Goal: Navigation & Orientation: Find specific page/section

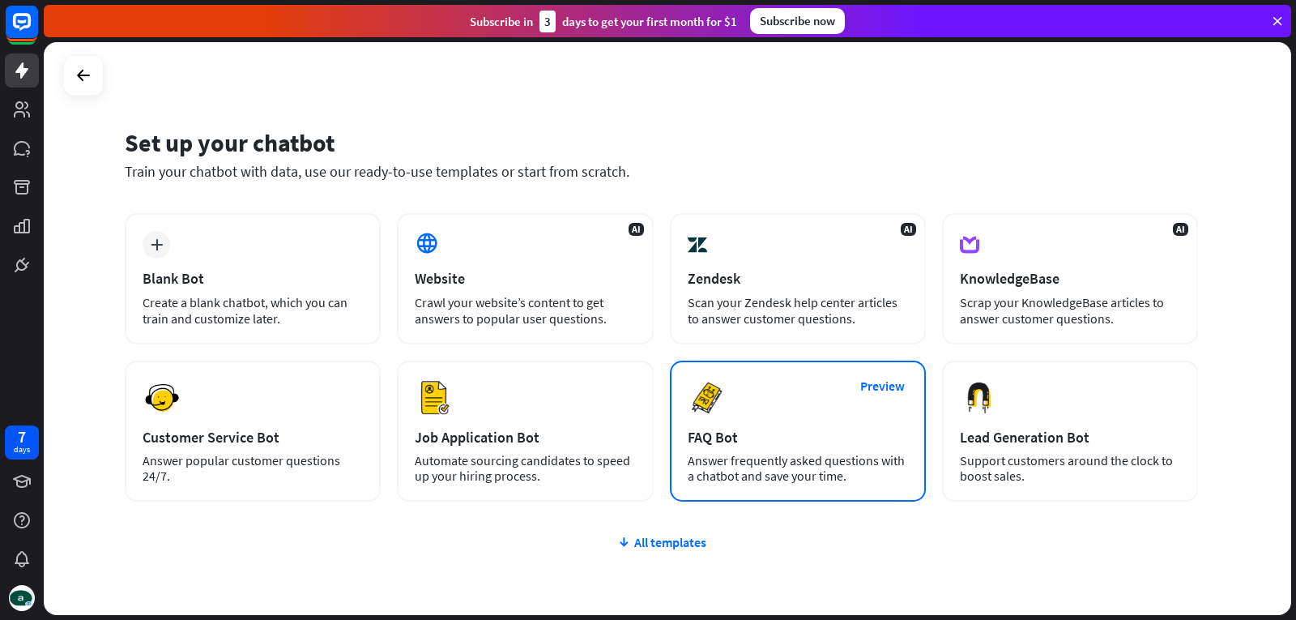
click at [823, 443] on div "FAQ Bot" at bounding box center [798, 437] width 220 height 19
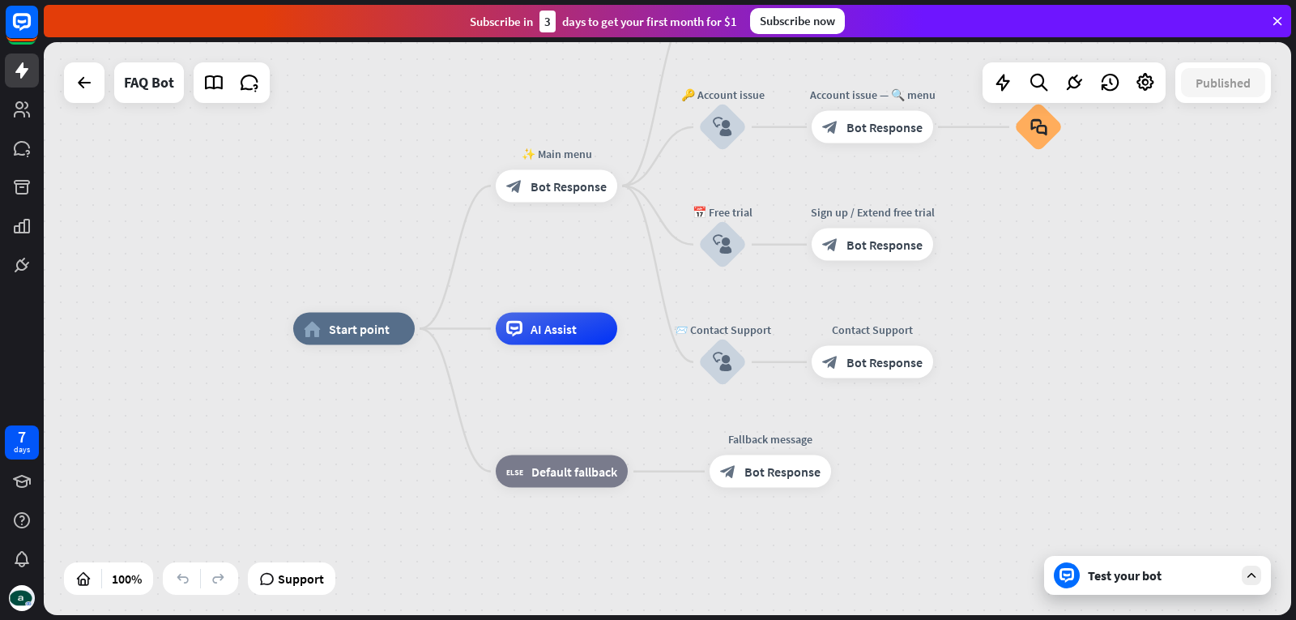
click at [62, 106] on div "home_2 Start point ✨ Main menu block_bot_response Bot Response 💲 Subscription b…" at bounding box center [667, 328] width 1247 height 573
click at [22, 113] on icon at bounding box center [22, 109] width 16 height 16
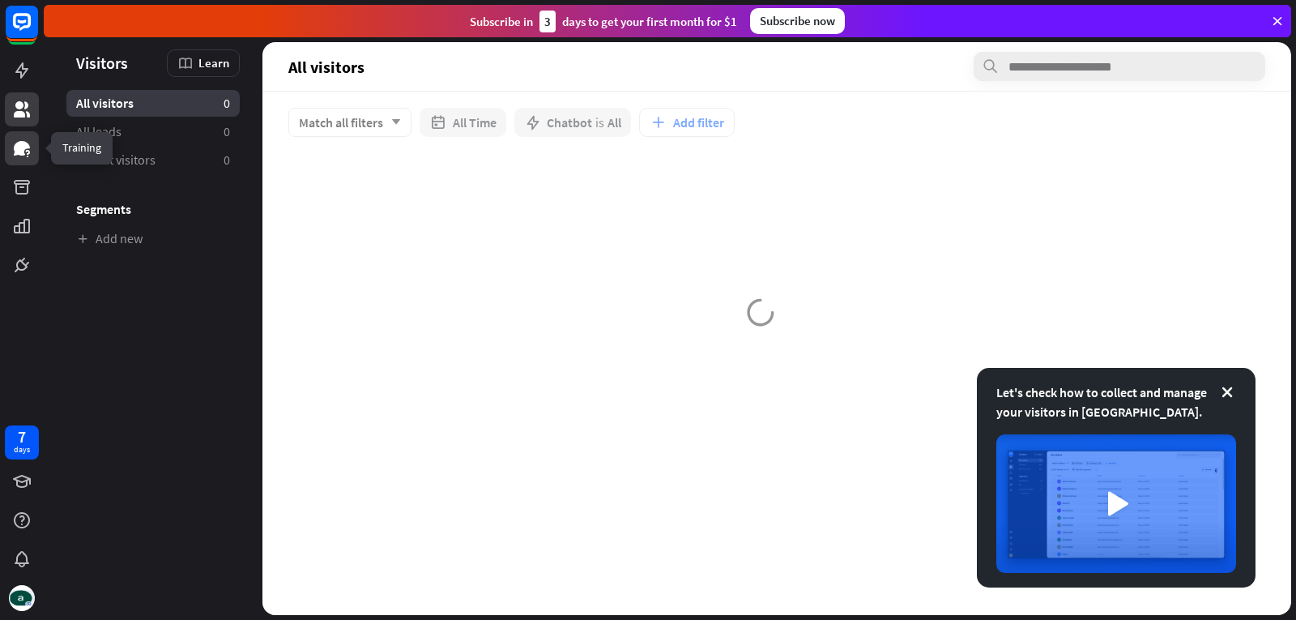
click at [22, 155] on icon at bounding box center [22, 148] width 16 height 15
